Goal: Navigation & Orientation: Find specific page/section

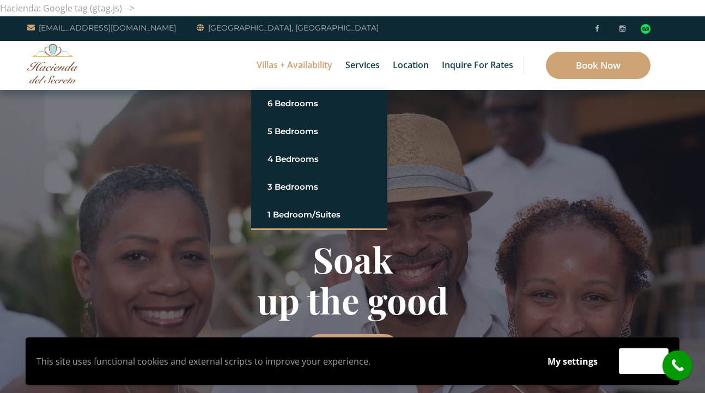
click at [302, 66] on link "Villas + Availability" at bounding box center [294, 65] width 87 height 49
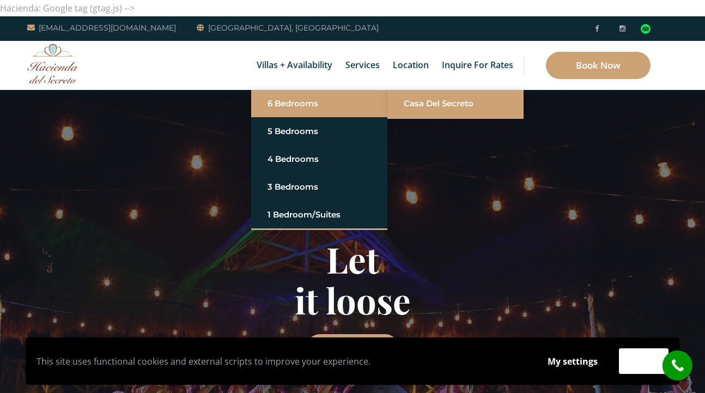
click at [417, 108] on link "Casa del Secreto" at bounding box center [456, 104] width 104 height 20
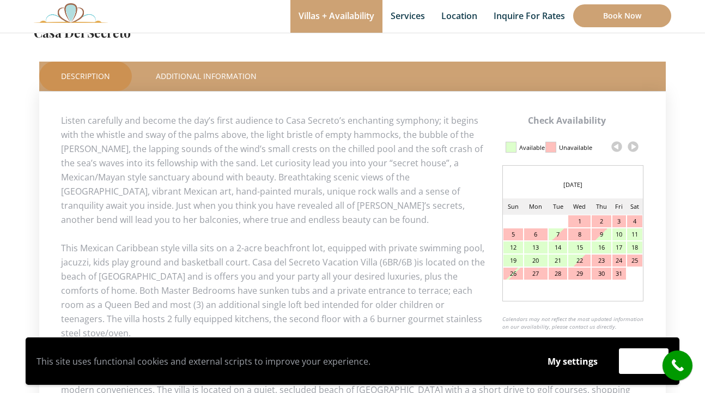
scroll to position [474, 0]
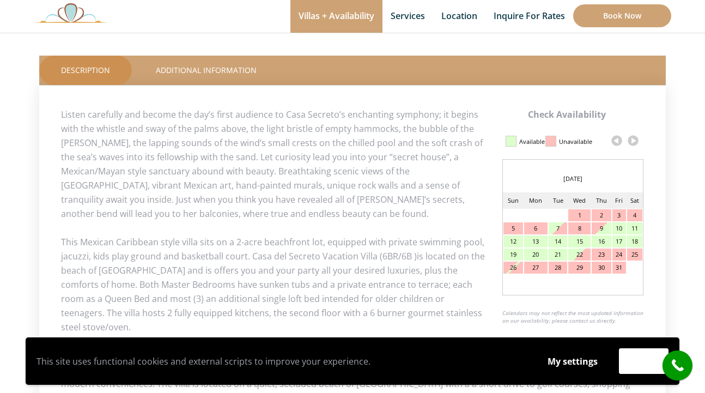
click at [632, 140] on link at bounding box center [633, 140] width 16 height 16
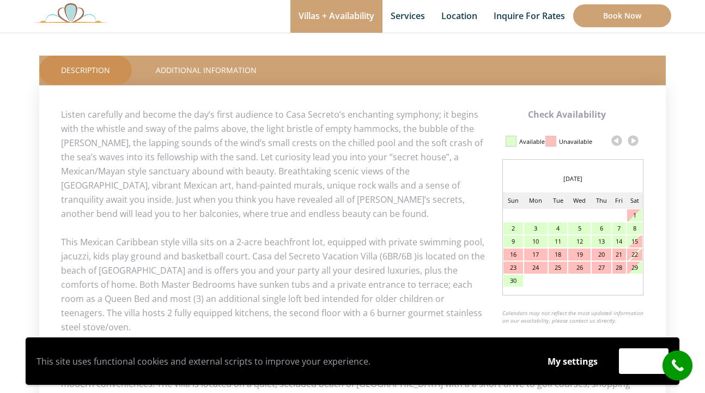
click at [632, 142] on link at bounding box center [633, 140] width 16 height 16
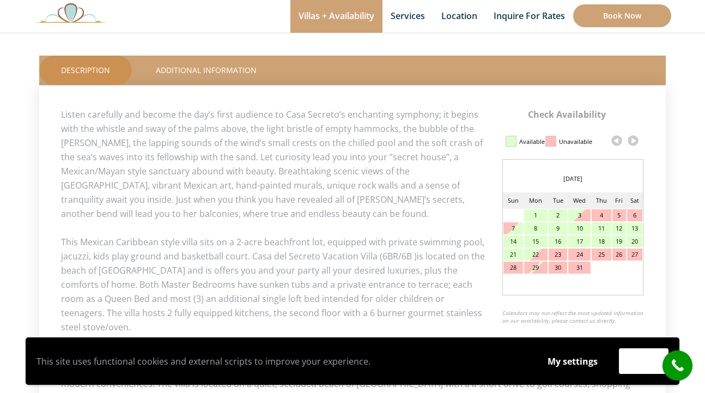
click at [632, 142] on link at bounding box center [633, 140] width 16 height 16
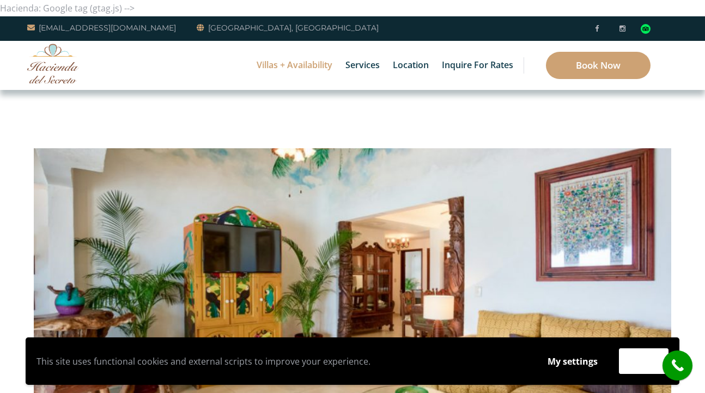
scroll to position [0, 0]
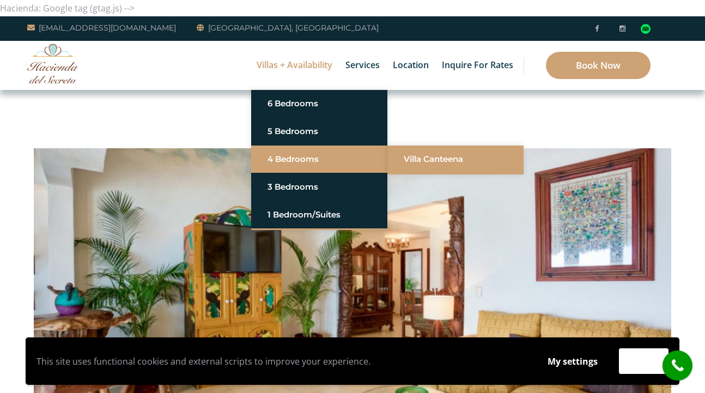
click at [425, 167] on link "Villa Canteena" at bounding box center [456, 159] width 104 height 20
